Goal: Find specific page/section: Find specific page/section

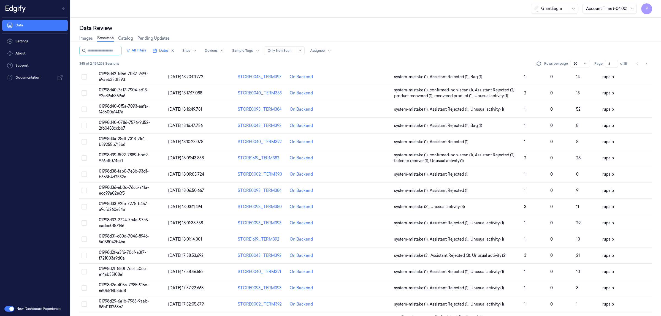
scroll to position [46, 0]
click at [174, 50] on icon "button" at bounding box center [173, 51] width 2 height 2
type input "1"
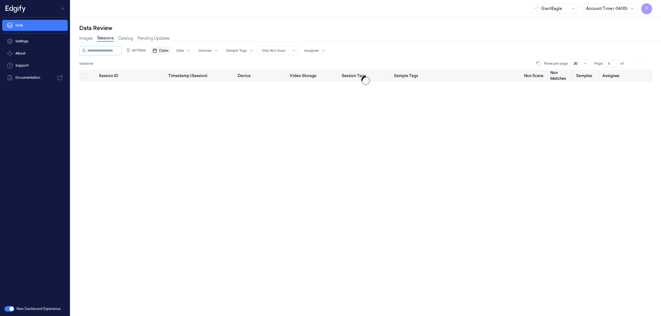
click at [168, 51] on span "Dates" at bounding box center [163, 50] width 9 height 5
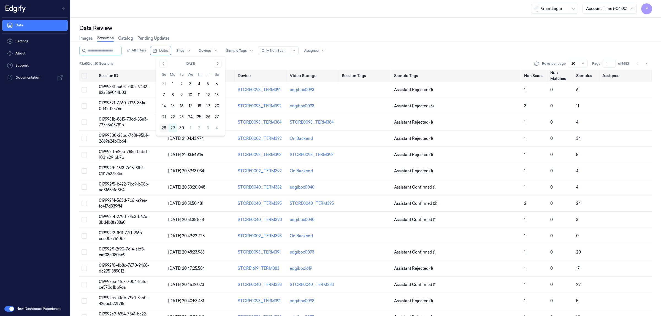
click at [166, 129] on button "28" at bounding box center [163, 128] width 9 height 9
click at [284, 23] on div "Data Review Images Sessions Catalog Pending Updates All Filters Dates Sites Dev…" at bounding box center [365, 167] width 590 height 298
click at [610, 63] on input "1" at bounding box center [611, 64] width 13 height 8
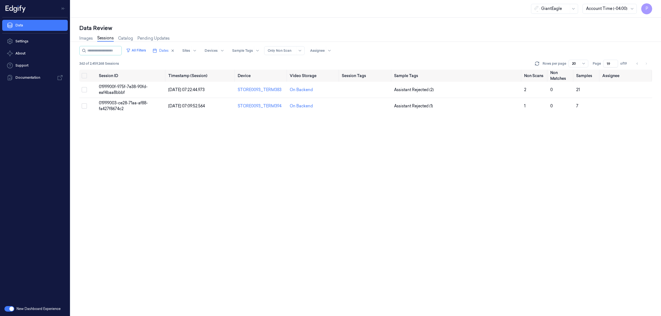
click at [559, 43] on div "Images Sessions Catalog Pending Updates" at bounding box center [365, 39] width 573 height 14
click at [637, 65] on icon "Go to previous page" at bounding box center [636, 63] width 3 height 4
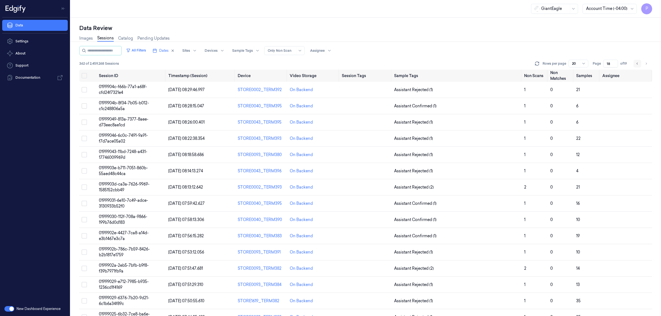
click at [637, 65] on icon "Go to previous page" at bounding box center [636, 63] width 3 height 4
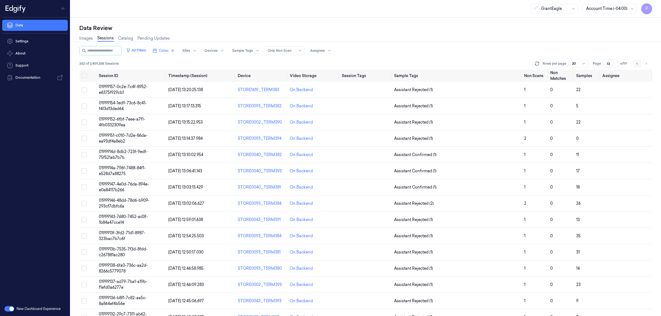
click at [635, 62] on icon "Go to previous page" at bounding box center [636, 63] width 3 height 4
click at [637, 63] on icon "Go to previous page" at bounding box center [636, 64] width 1 height 2
click at [635, 61] on icon "Go to previous page" at bounding box center [636, 63] width 3 height 4
click at [637, 64] on icon "Go to previous page" at bounding box center [636, 63] width 3 height 4
click at [175, 50] on icon "button" at bounding box center [173, 51] width 4 height 4
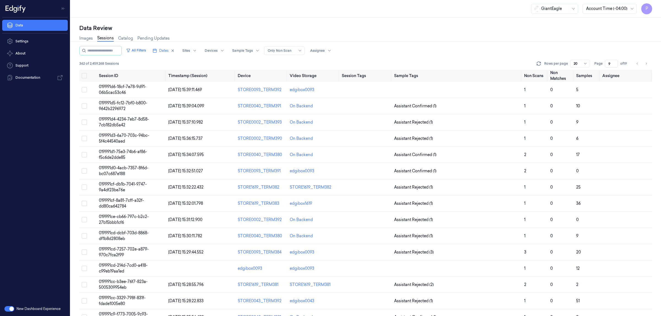
type input "1"
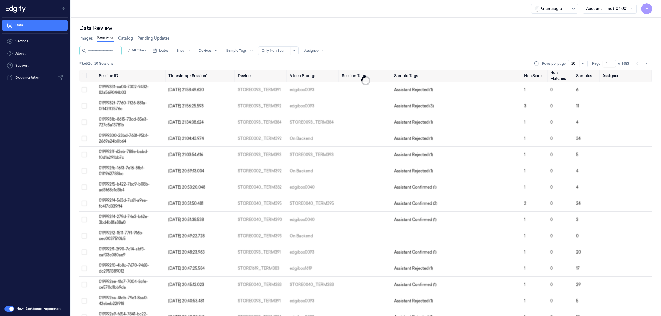
click at [195, 20] on div "Data Review Images Sessions Catalog Pending Updates All Filters Dates Sites Dev…" at bounding box center [365, 167] width 590 height 298
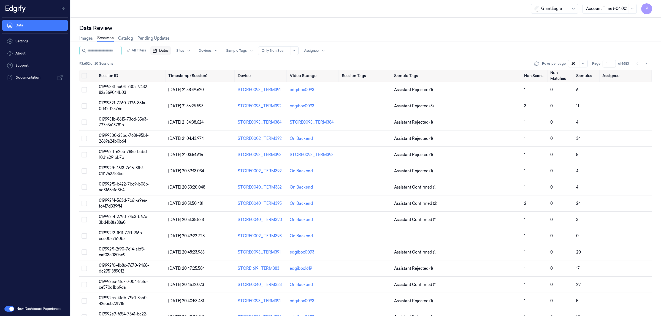
click at [169, 50] on span "Dates" at bounding box center [163, 50] width 9 height 5
click at [216, 116] on button "27" at bounding box center [216, 117] width 9 height 9
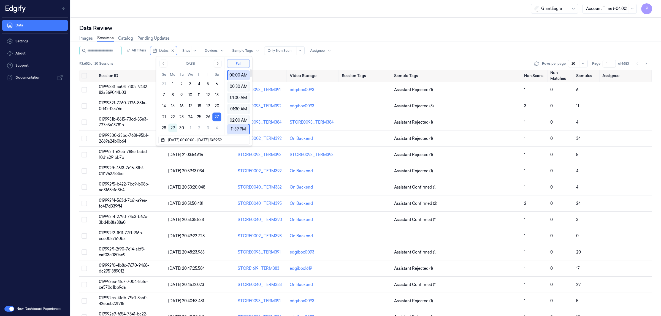
click at [407, 48] on div "All Filters Dates Sites Devices Sample Tags Alert Type Only Non Scan Assignee" at bounding box center [365, 50] width 573 height 9
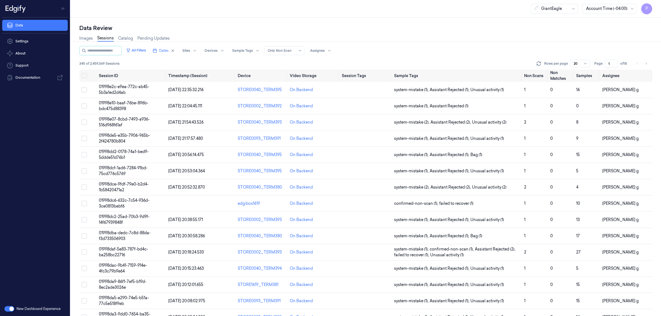
click at [611, 64] on input "1" at bounding box center [611, 64] width 13 height 8
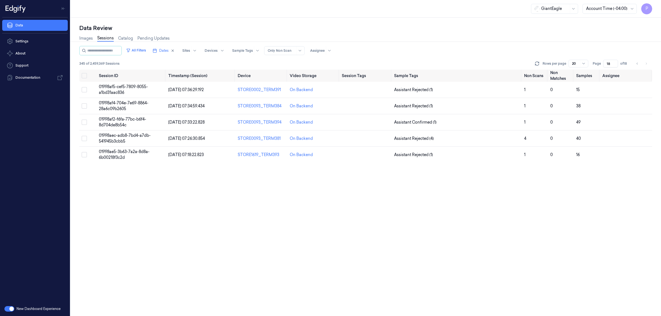
click at [533, 40] on div "Images Sessions Catalog Pending Updates" at bounding box center [365, 39] width 573 height 14
click at [638, 64] on icon "Go to previous page" at bounding box center [636, 63] width 3 height 4
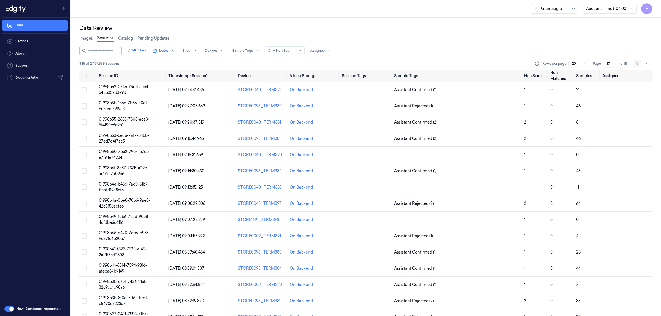
click at [638, 64] on icon "Go to previous page" at bounding box center [636, 63] width 3 height 4
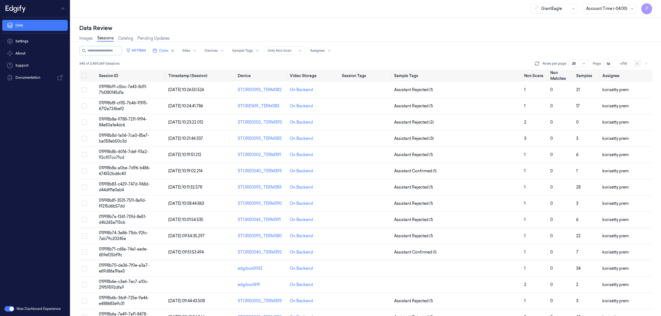
click at [637, 62] on icon "Go to previous page" at bounding box center [636, 63] width 3 height 4
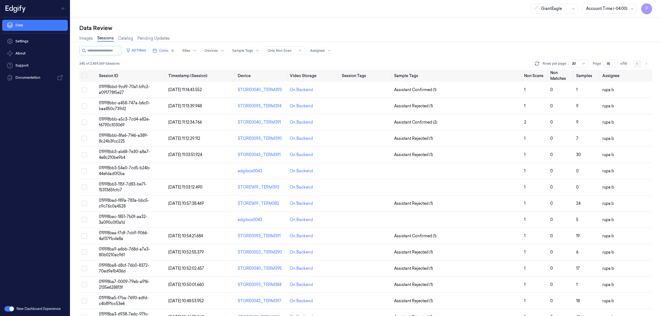
click at [637, 62] on icon "Go to previous page" at bounding box center [636, 63] width 3 height 4
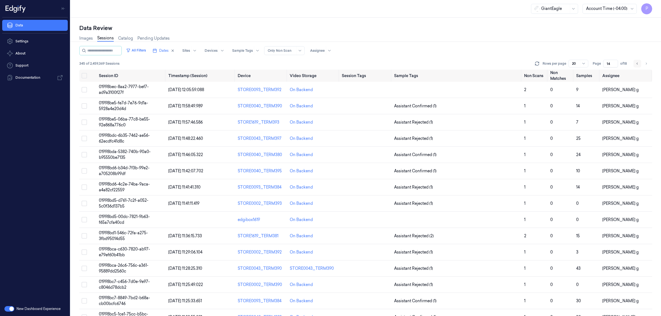
click at [637, 62] on icon "Go to previous page" at bounding box center [636, 63] width 3 height 4
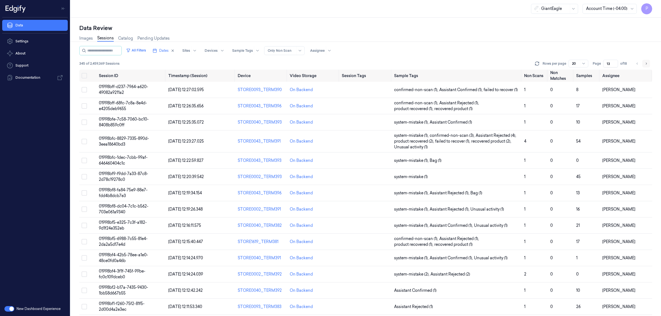
click at [647, 65] on icon "Go to next page" at bounding box center [645, 63] width 3 height 4
type input "14"
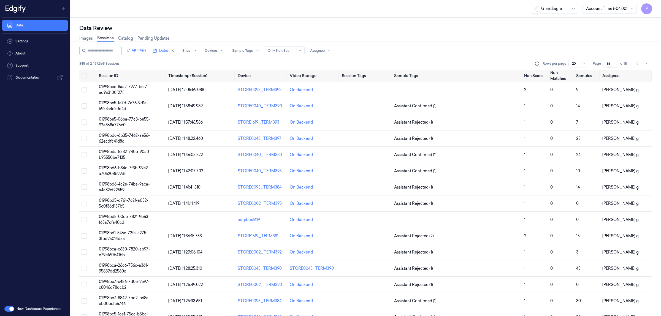
click at [500, 39] on div "Images Sessions Catalog Pending Updates" at bounding box center [365, 39] width 573 height 14
click at [520, 27] on div "Data Review" at bounding box center [365, 28] width 573 height 8
